Goal: Information Seeking & Learning: Compare options

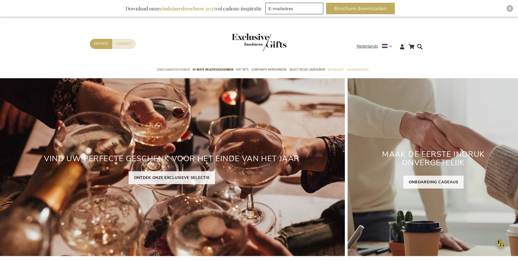
click at [177, 72] on span "Eindejaarsgeschenken" at bounding box center [173, 70] width 33 height 6
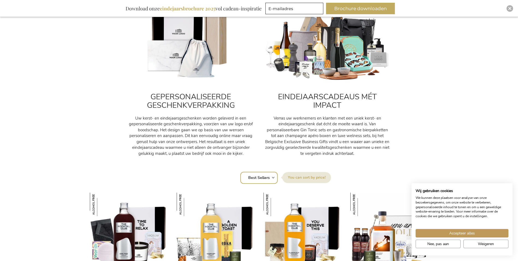
scroll to position [218, 0]
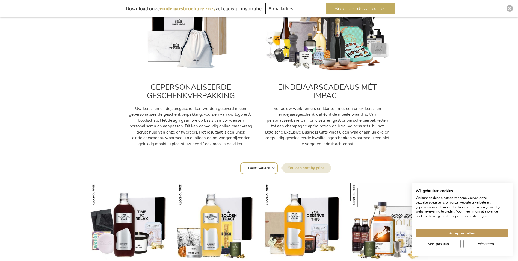
click at [194, 51] on img at bounding box center [191, 32] width 126 height 78
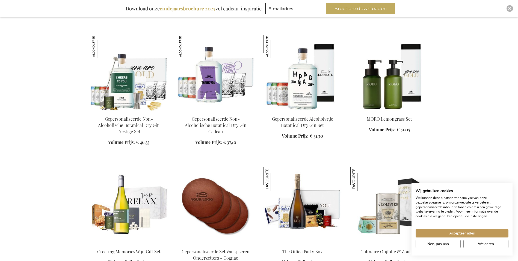
scroll to position [737, 0]
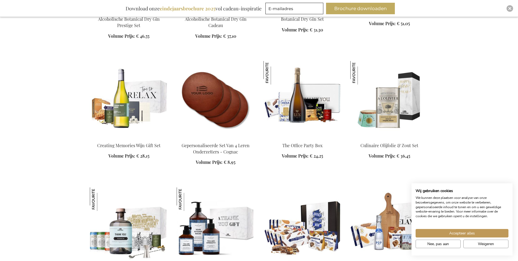
click at [221, 92] on img at bounding box center [216, 99] width 78 height 76
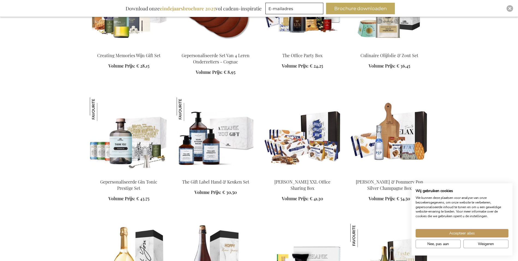
scroll to position [874, 0]
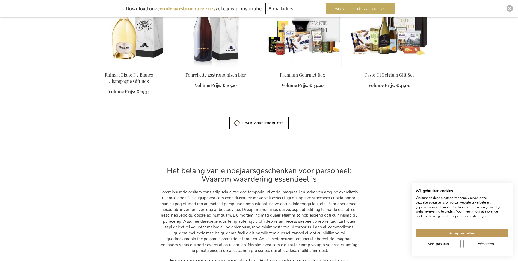
scroll to position [1065, 0]
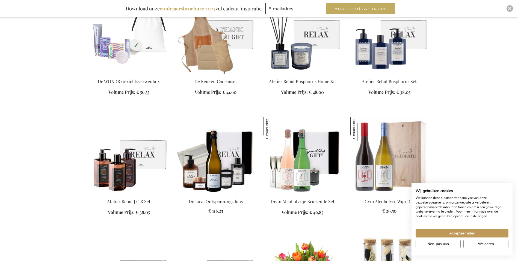
scroll to position [2949, 0]
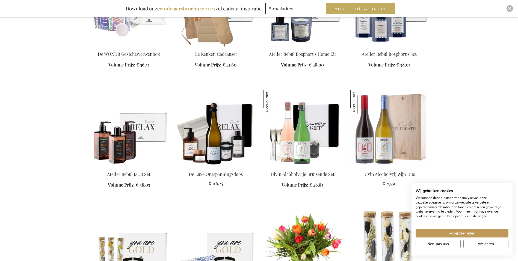
scroll to position [3004, 0]
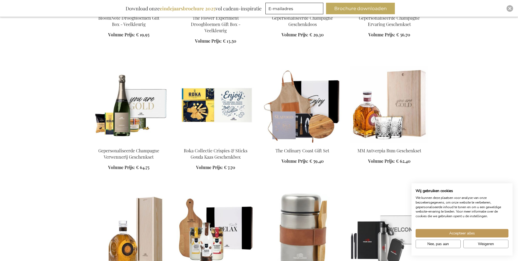
scroll to position [3250, 0]
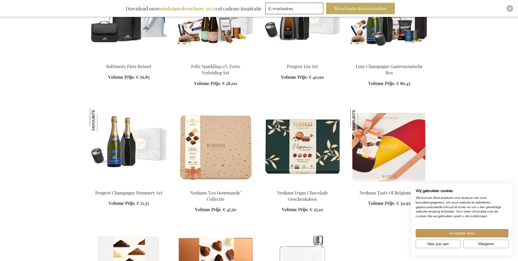
scroll to position [4478, 0]
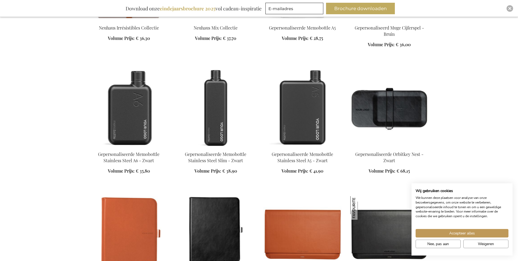
scroll to position [4751, 0]
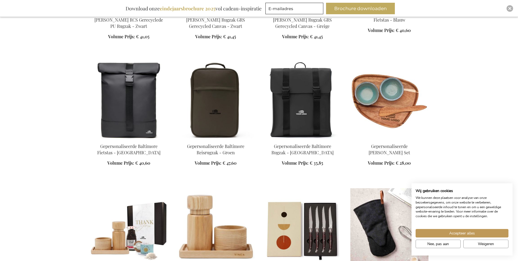
scroll to position [5598, 0]
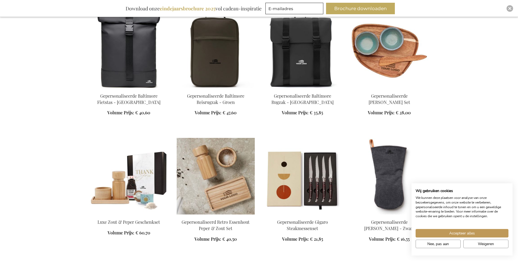
click at [236, 138] on img at bounding box center [216, 176] width 78 height 76
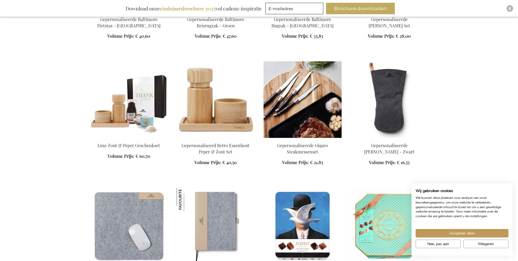
scroll to position [5789, 0]
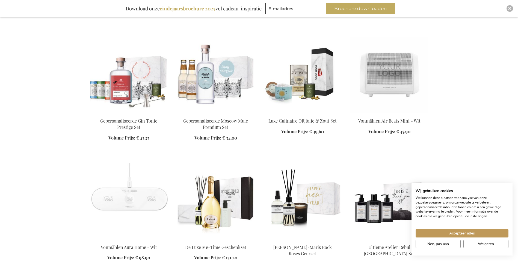
scroll to position [6717, 0]
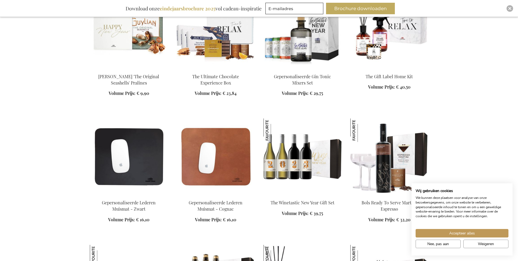
scroll to position [7919, 0]
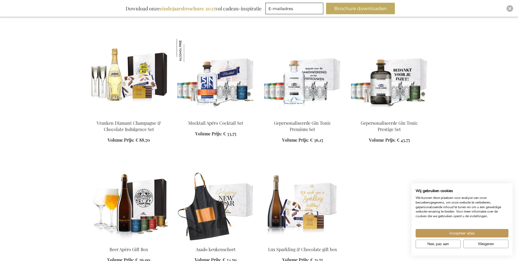
scroll to position [8219, 0]
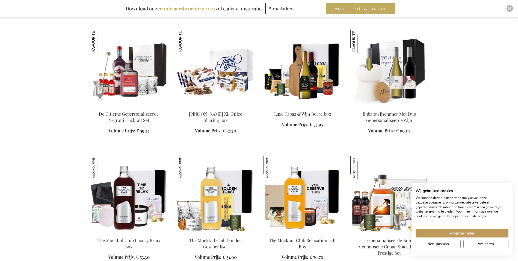
scroll to position [72, 0]
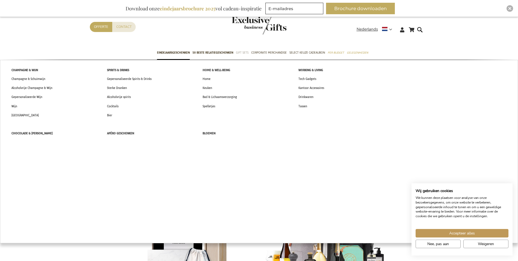
click at [242, 54] on span "Gift Sets" at bounding box center [242, 53] width 13 height 6
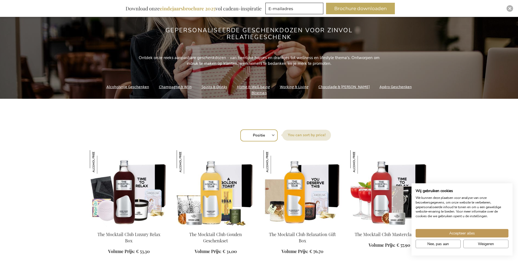
scroll to position [82, 0]
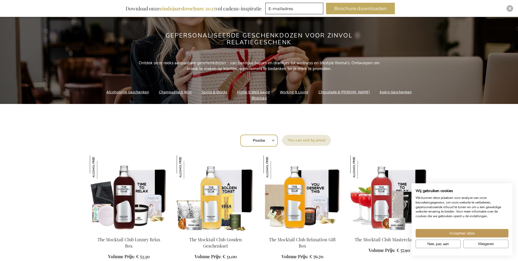
click at [285, 96] on link "Working & Living" at bounding box center [294, 91] width 29 height 7
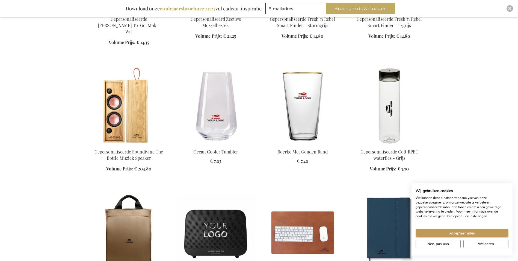
scroll to position [328, 0]
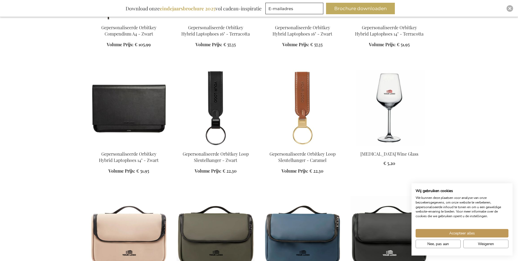
scroll to position [3359, 0]
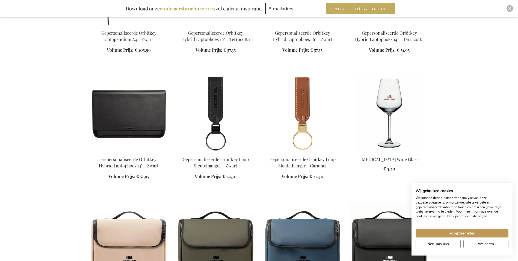
click at [392, 100] on img at bounding box center [389, 113] width 78 height 76
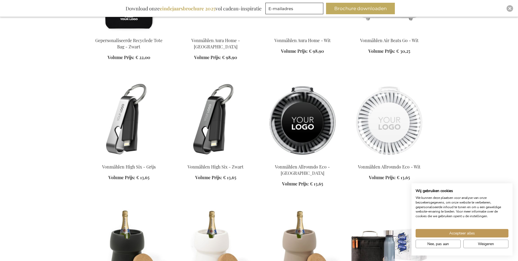
scroll to position [6581, 0]
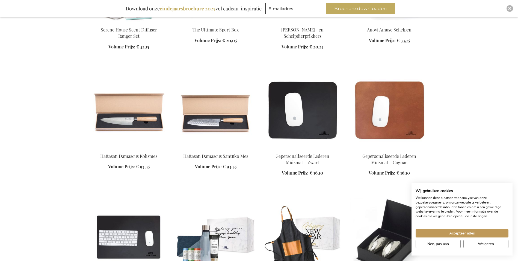
scroll to position [7400, 0]
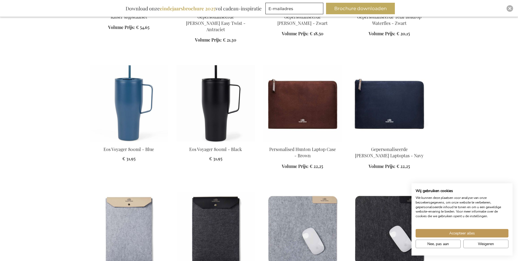
scroll to position [8092, 0]
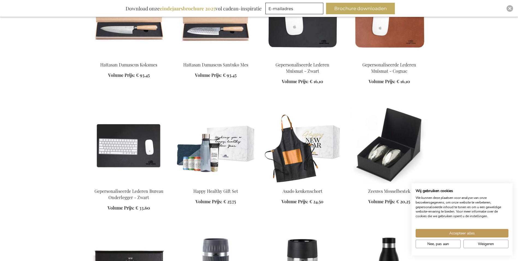
scroll to position [7655, 0]
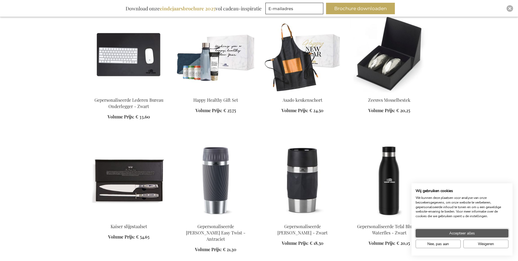
click at [477, 233] on button "Accepteer alles" at bounding box center [462, 233] width 93 height 8
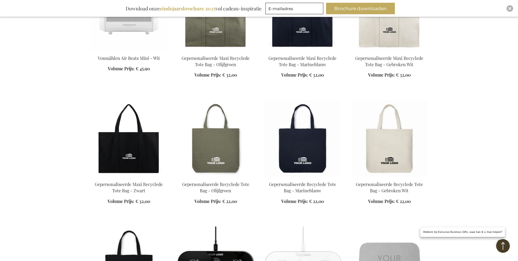
scroll to position [6235, 0]
